Goal: Transaction & Acquisition: Purchase product/service

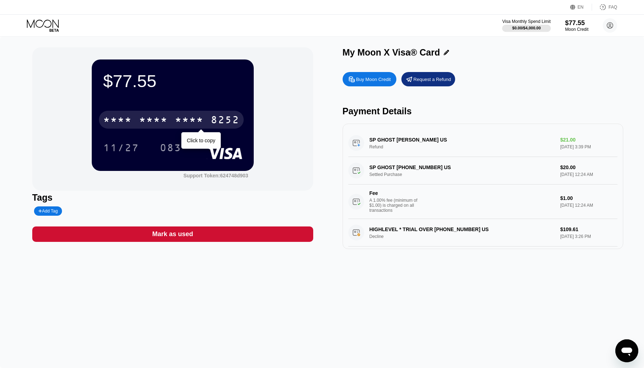
click at [186, 115] on div "* * * *" at bounding box center [189, 120] width 29 height 11
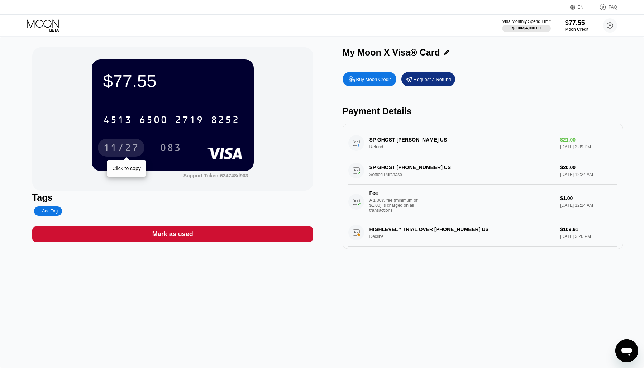
click at [122, 147] on div "11/27" at bounding box center [121, 148] width 36 height 11
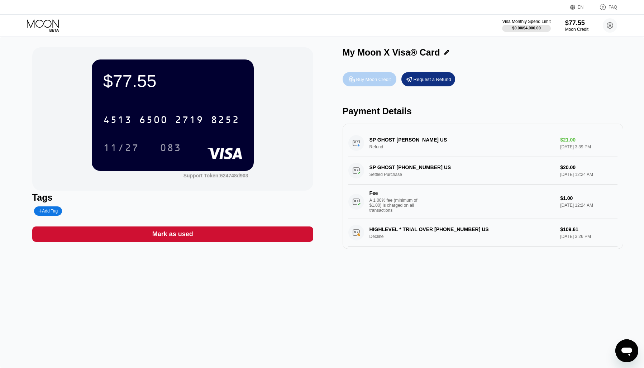
click at [376, 80] on div "Buy Moon Credit" at bounding box center [373, 79] width 35 height 6
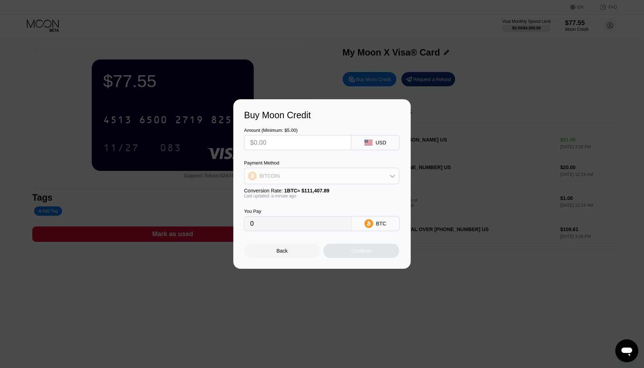
click at [311, 170] on div "BITCOIN" at bounding box center [322, 176] width 155 height 14
click at [294, 207] on div "USDT on TRON" at bounding box center [321, 211] width 151 height 14
type input "0.00"
click at [291, 141] on input "text" at bounding box center [297, 143] width 95 height 14
type input "$5"
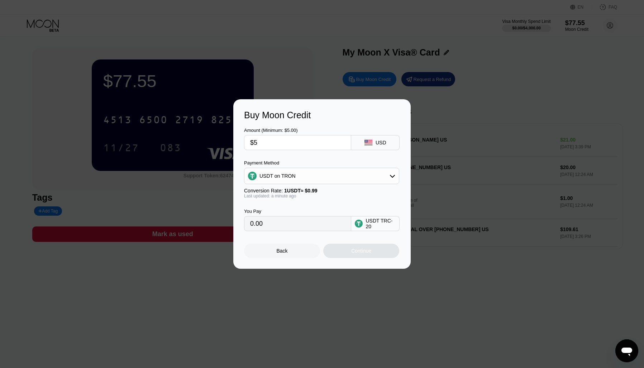
type input "5.05"
type input "$50"
type input "50.51"
type input "$5"
type input "5.05"
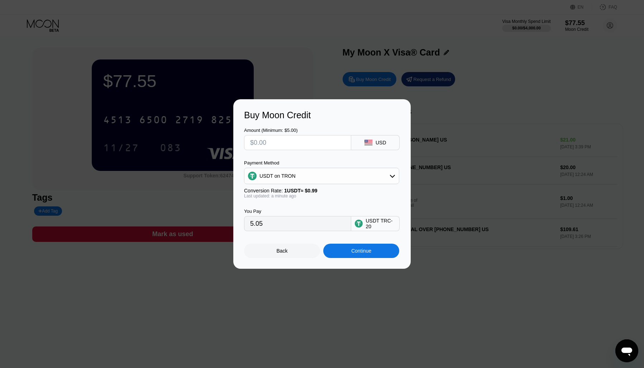
type input "0.00"
type input "$4"
type input "4.04"
type input "$45"
type input "45.45"
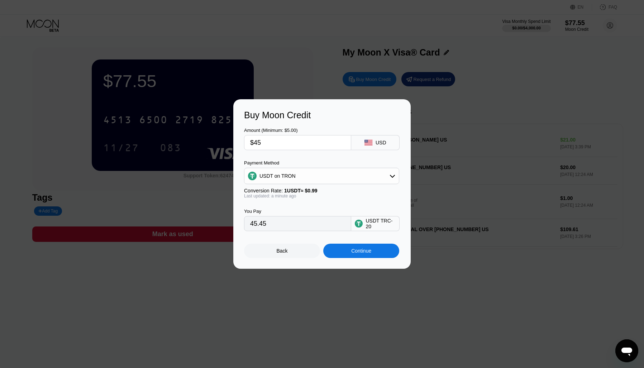
type input "$45"
click at [351, 251] on div "Continue" at bounding box center [361, 251] width 20 height 6
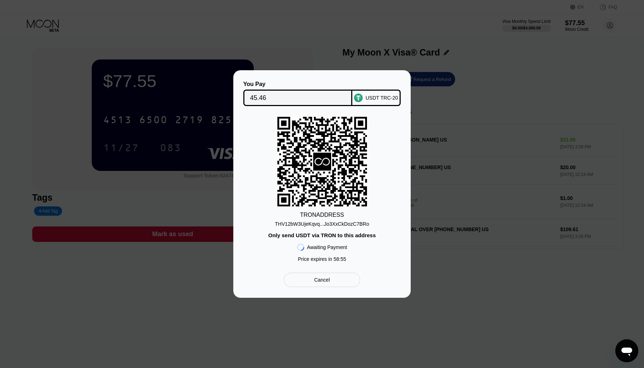
click at [330, 223] on div "THV12bW3UjeKqvq...Jo3XxCkDozC7BRo" at bounding box center [322, 224] width 94 height 6
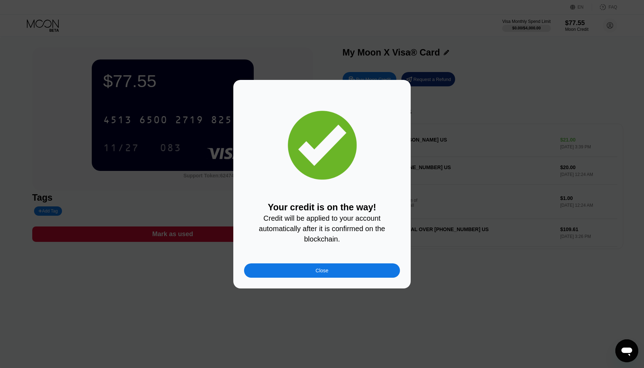
click at [340, 273] on div "Close" at bounding box center [322, 271] width 156 height 14
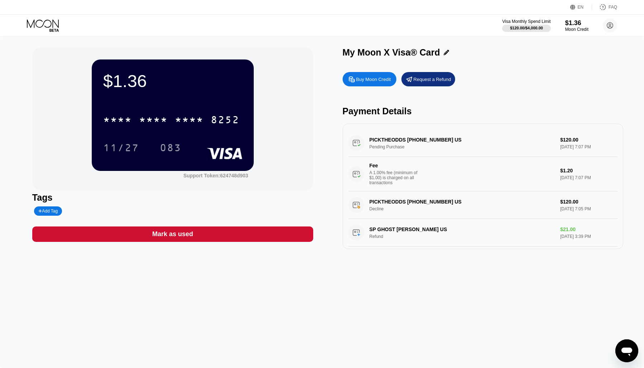
click at [386, 77] on div "Buy Moon Credit" at bounding box center [373, 79] width 35 height 6
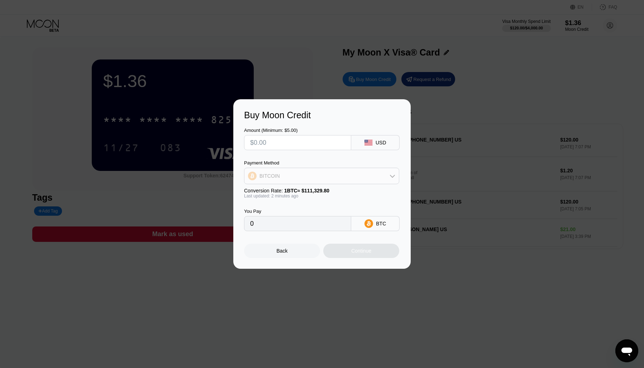
click at [313, 176] on div "BITCOIN" at bounding box center [322, 176] width 155 height 14
click at [279, 209] on span "USDT on TRON" at bounding box center [279, 212] width 36 height 6
type input "0.00"
click at [291, 146] on input "text" at bounding box center [297, 143] width 95 height 14
type input "$45"
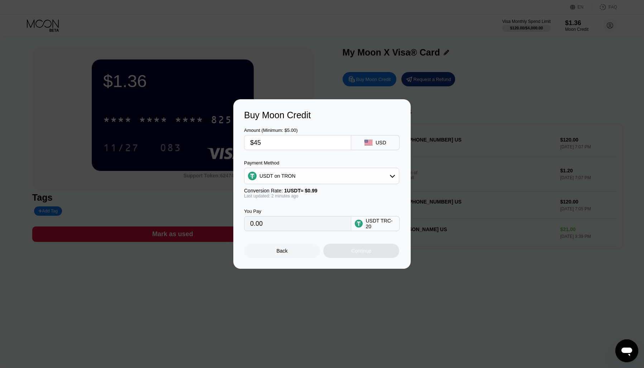
type input "45.45"
type input "$450"
type input "454.55"
type input "$450"
click at [354, 256] on div "Continue" at bounding box center [361, 251] width 76 height 14
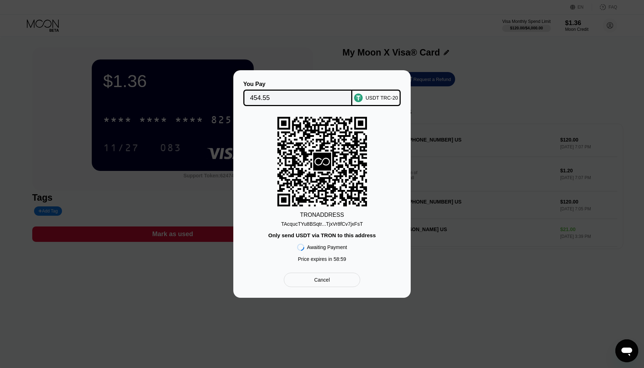
click at [347, 222] on div "TAcqucTYu8BSqtr...TjxVr8fCv7jxFsT" at bounding box center [322, 224] width 82 height 6
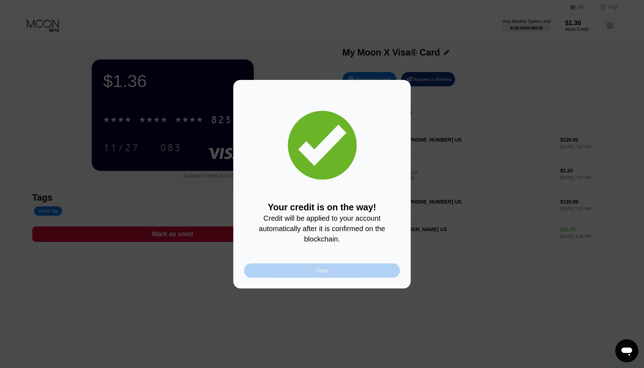
click at [367, 271] on div "Close" at bounding box center [322, 271] width 156 height 14
